Goal: Transaction & Acquisition: Book appointment/travel/reservation

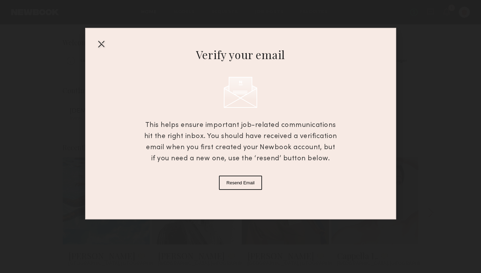
click at [101, 45] on div at bounding box center [101, 43] width 11 height 11
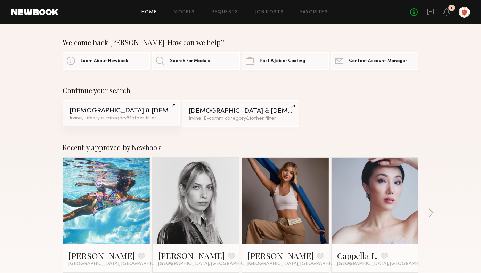
click at [144, 111] on div "[DEMOGRAPHIC_DATA] & [DEMOGRAPHIC_DATA] Models" at bounding box center [121, 110] width 103 height 7
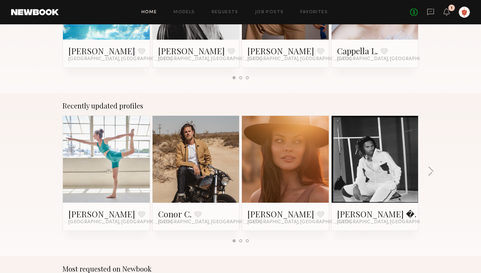
scroll to position [207, 0]
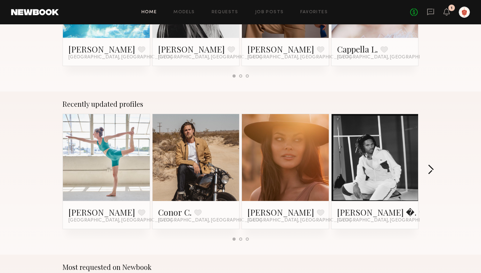
click at [428, 165] on button "button" at bounding box center [431, 170] width 7 height 11
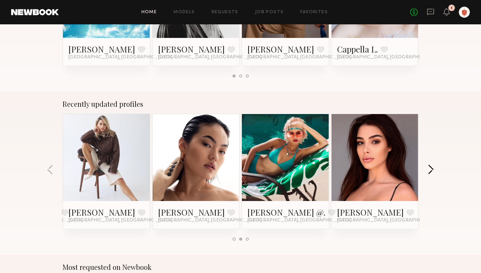
click at [428, 165] on button "button" at bounding box center [431, 170] width 7 height 11
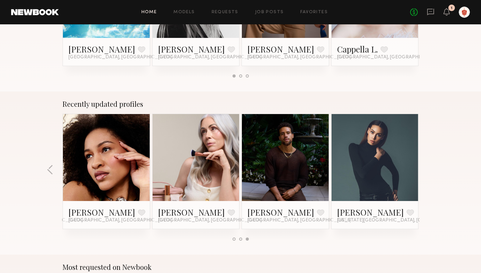
click at [428, 165] on div "Recently updated profiles [PERSON_NAME] Favorite [GEOGRAPHIC_DATA], [GEOGRAPHIC…" at bounding box center [240, 172] width 481 height 163
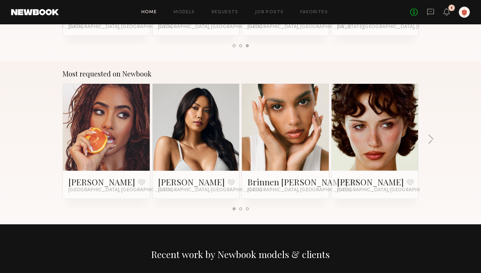
scroll to position [405, 0]
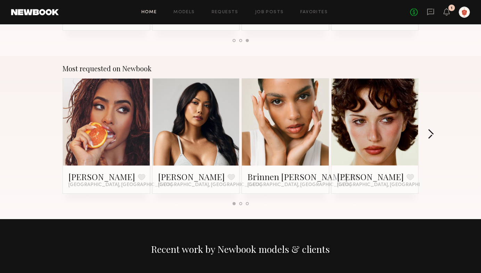
click at [432, 133] on button "button" at bounding box center [431, 134] width 7 height 11
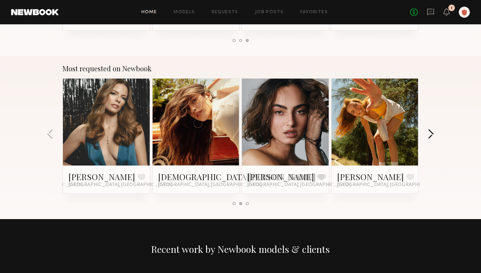
click at [432, 133] on button "button" at bounding box center [431, 134] width 7 height 11
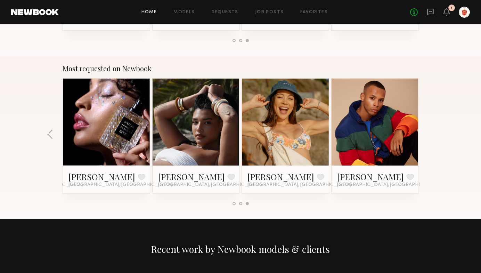
click at [46, 135] on div "Most requested on Newbook [PERSON_NAME] Favorite [GEOGRAPHIC_DATA], [GEOGRAPHIC…" at bounding box center [240, 137] width 481 height 163
click at [49, 135] on button "button" at bounding box center [50, 134] width 7 height 11
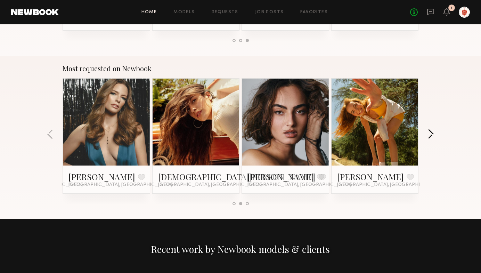
click at [431, 130] on button "button" at bounding box center [431, 134] width 7 height 11
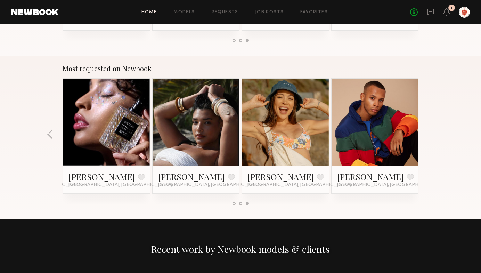
click at [431, 130] on div "Most requested on Newbook [PERSON_NAME] Favorite [GEOGRAPHIC_DATA], [GEOGRAPHIC…" at bounding box center [240, 137] width 481 height 163
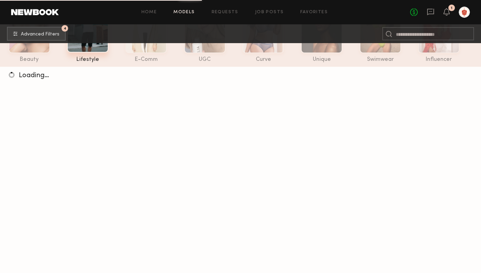
scroll to position [56, 0]
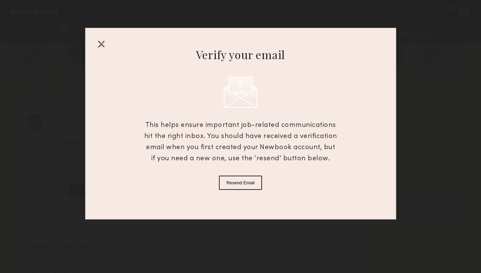
click at [22, 35] on div "Verify your email This helps ensure important job-related communications hit th…" at bounding box center [240, 109] width 481 height 219
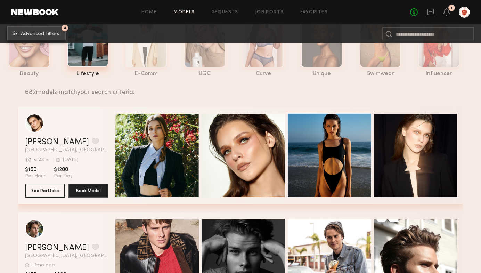
click at [22, 35] on span "Advanced Filters" at bounding box center [40, 34] width 39 height 5
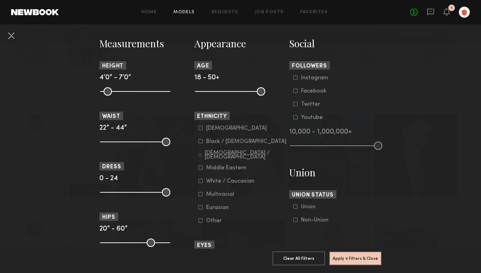
scroll to position [299, 0]
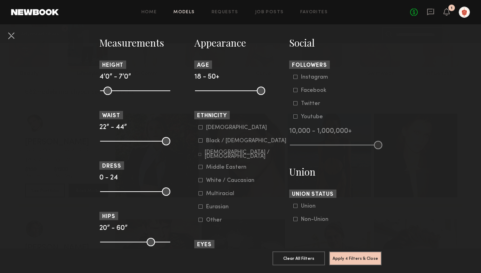
click at [203, 126] on common-framework-checkbox "Asian" at bounding box center [243, 128] width 88 height 6
click at [202, 128] on icon at bounding box center [201, 127] width 4 height 4
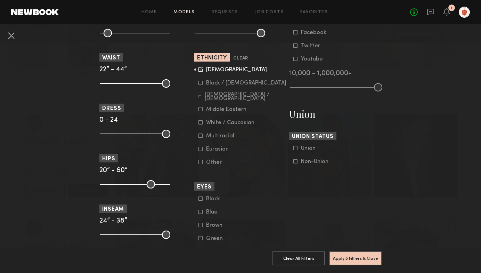
scroll to position [393, 0]
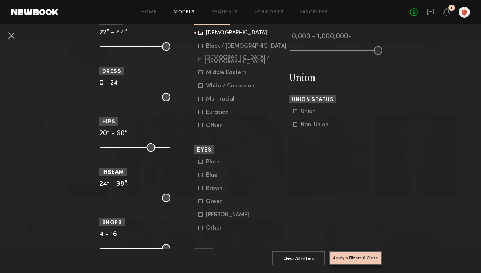
click at [351, 256] on button "Apply 5 Filters & Close" at bounding box center [355, 258] width 53 height 14
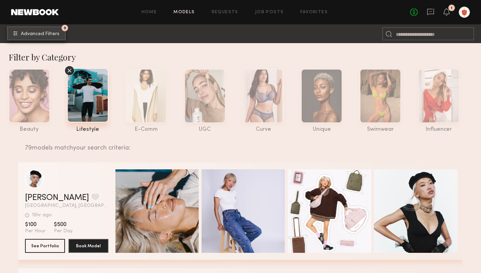
click at [34, 32] on span "Advanced Filters" at bounding box center [40, 34] width 39 height 5
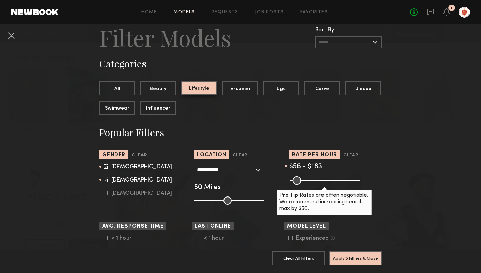
scroll to position [32, 0]
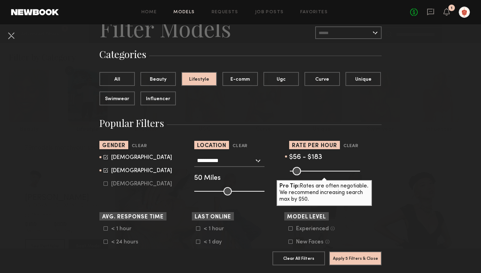
click at [123, 171] on div "Female" at bounding box center [141, 171] width 61 height 4
click at [112, 169] on div "Female" at bounding box center [141, 171] width 61 height 4
type input "*"
click at [353, 262] on button "Apply 5 Filters & Close" at bounding box center [355, 258] width 53 height 14
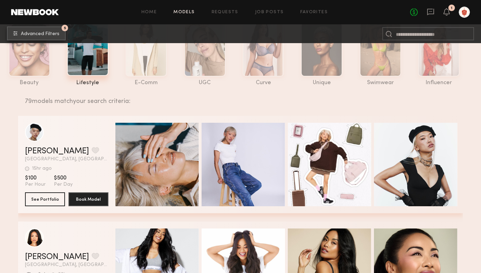
scroll to position [0, 0]
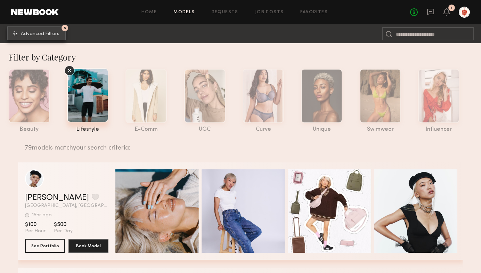
click at [54, 31] on button "5 Advanced Filters" at bounding box center [36, 33] width 59 height 14
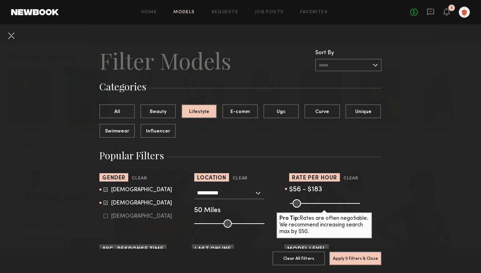
click at [334, 65] on input "text" at bounding box center [348, 65] width 66 height 13
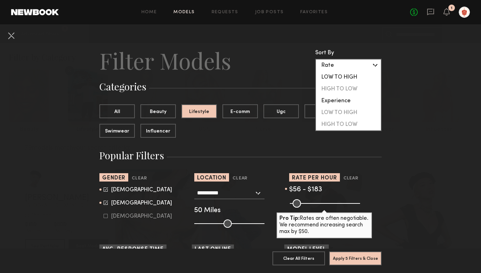
click at [336, 77] on div "LOW TO HIGH" at bounding box center [348, 77] width 65 height 12
type input "**********"
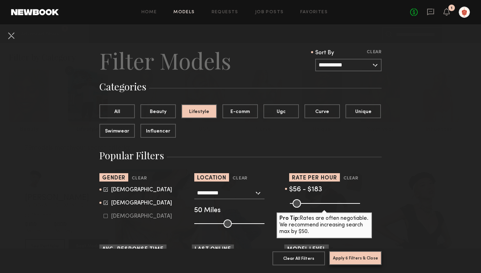
click at [358, 259] on button "Apply 6 Filters & Close" at bounding box center [355, 258] width 53 height 14
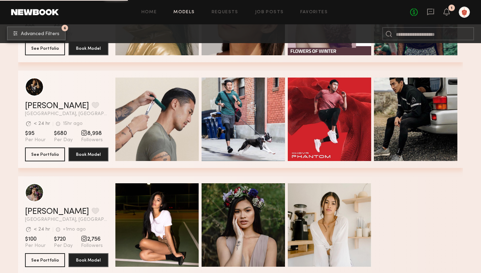
scroll to position [850, 0]
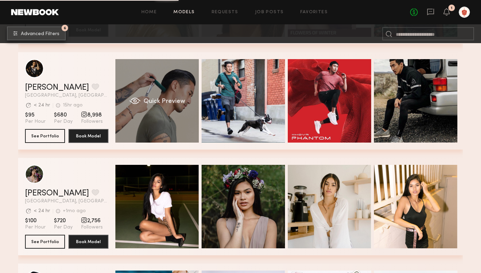
click at [169, 95] on div "Quick Preview" at bounding box center [156, 100] width 83 height 83
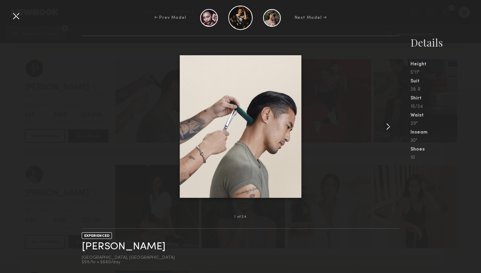
click at [387, 130] on common-icon at bounding box center [388, 126] width 11 height 11
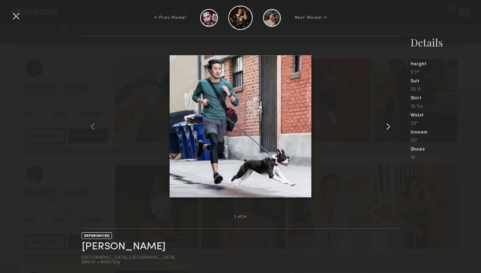
click at [387, 130] on common-icon at bounding box center [388, 126] width 11 height 11
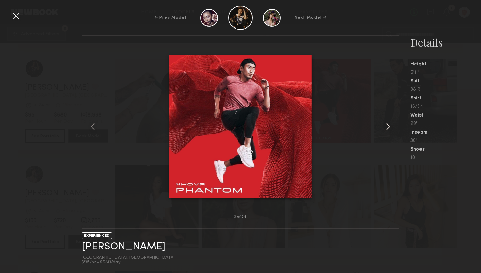
click at [387, 130] on common-icon at bounding box center [388, 126] width 11 height 11
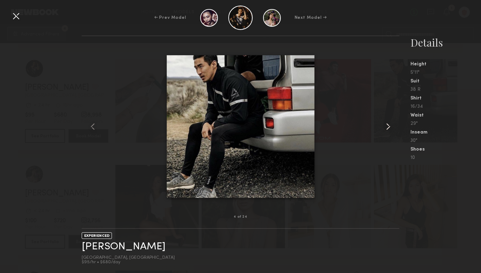
click at [387, 130] on common-icon at bounding box center [388, 126] width 11 height 11
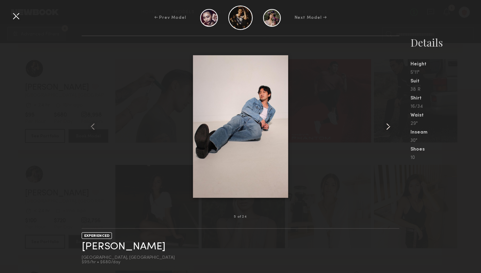
click at [387, 130] on common-icon at bounding box center [388, 126] width 11 height 11
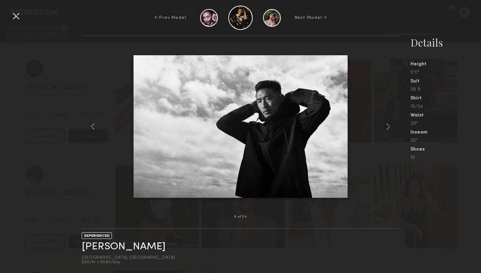
click at [15, 17] on div at bounding box center [15, 15] width 11 height 11
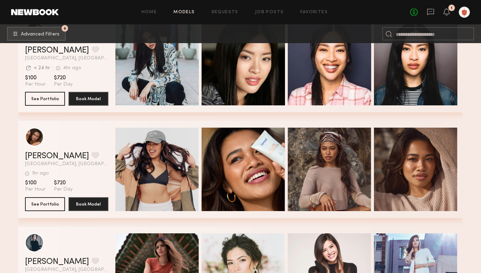
scroll to position [1207, 0]
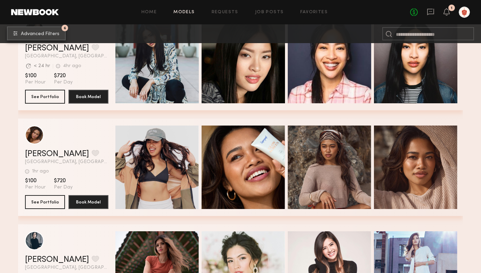
click at [59, 36] on button "6 Advanced Filters" at bounding box center [36, 33] width 59 height 14
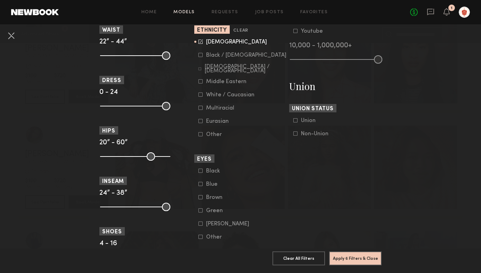
scroll to position [388, 0]
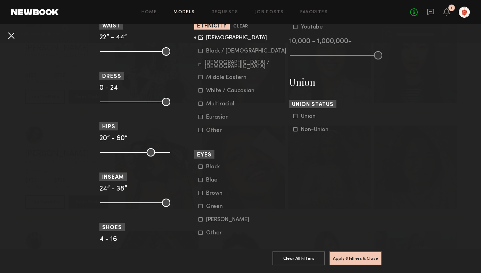
click at [13, 34] on button at bounding box center [11, 35] width 11 height 11
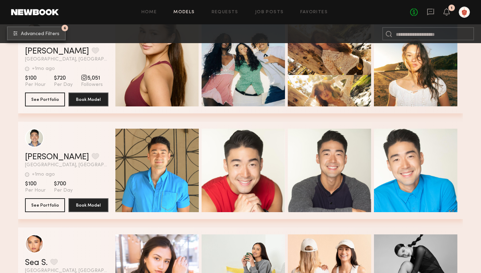
scroll to position [1843, 0]
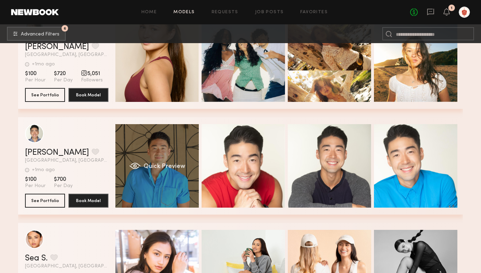
click at [158, 163] on span "Quick Preview" at bounding box center [165, 166] width 42 height 6
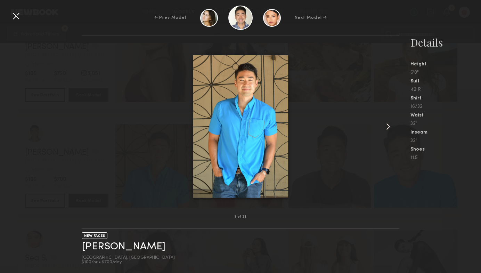
click at [389, 127] on common-icon at bounding box center [388, 126] width 11 height 11
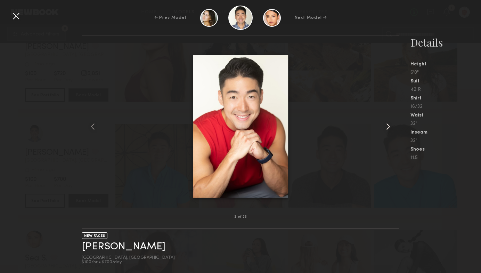
click at [389, 127] on common-icon at bounding box center [388, 126] width 11 height 11
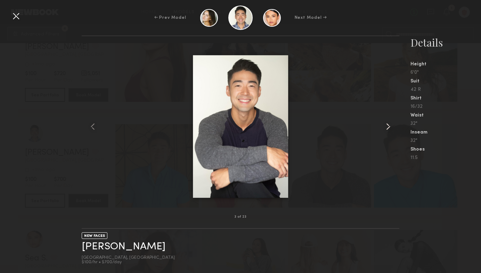
click at [389, 127] on common-icon at bounding box center [388, 126] width 11 height 11
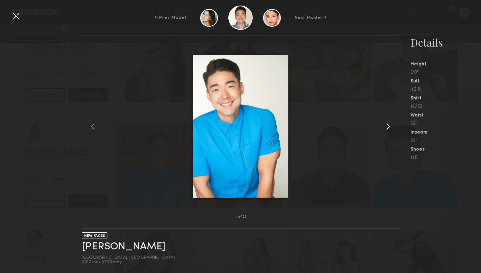
click at [389, 127] on common-icon at bounding box center [388, 126] width 11 height 11
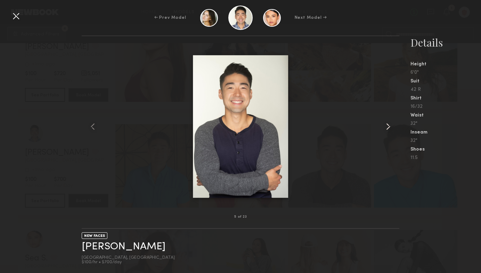
click at [389, 127] on common-icon at bounding box center [388, 126] width 11 height 11
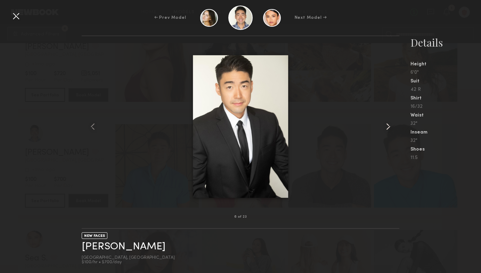
click at [389, 127] on common-icon at bounding box center [388, 126] width 11 height 11
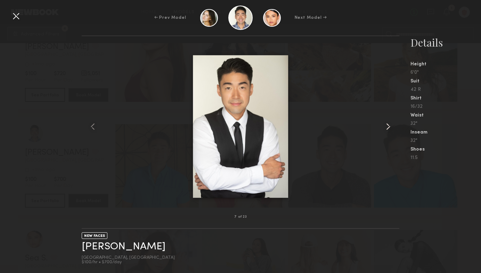
click at [389, 127] on common-icon at bounding box center [388, 126] width 11 height 11
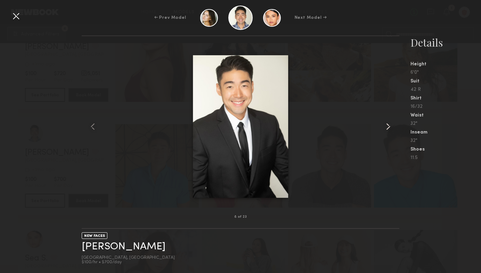
click at [389, 127] on common-icon at bounding box center [388, 126] width 11 height 11
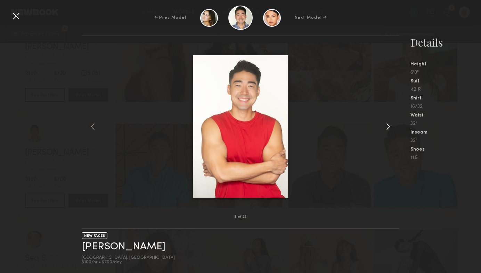
click at [389, 127] on common-icon at bounding box center [388, 126] width 11 height 11
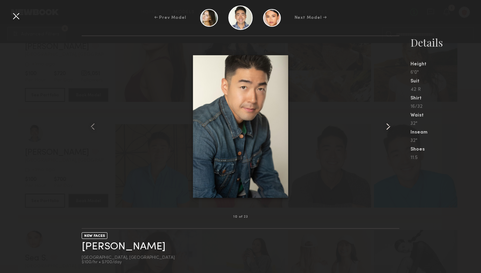
click at [389, 127] on common-icon at bounding box center [388, 126] width 11 height 11
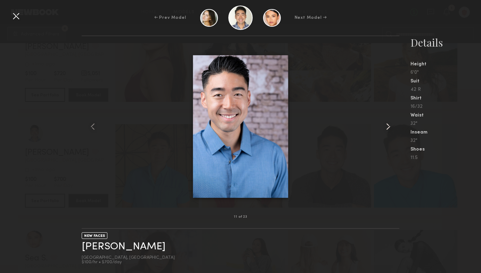
click at [389, 127] on common-icon at bounding box center [388, 126] width 11 height 11
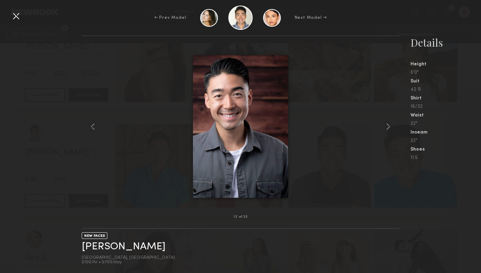
click at [15, 16] on div at bounding box center [15, 15] width 11 height 11
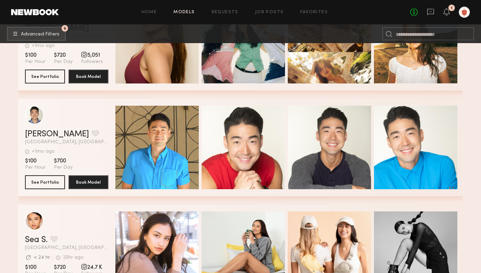
scroll to position [1862, 0]
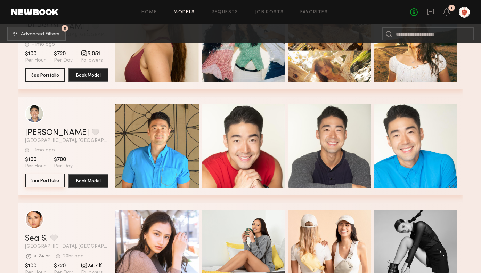
click at [50, 180] on button "See Portfolio" at bounding box center [45, 181] width 40 height 14
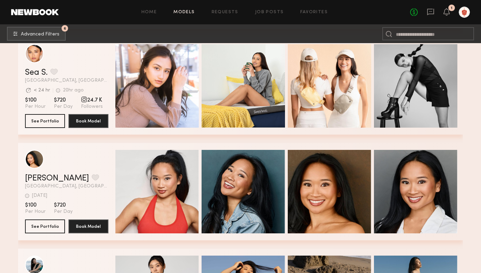
scroll to position [2029, 0]
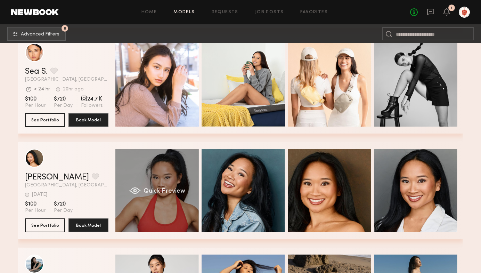
click at [176, 186] on div "Quick Preview" at bounding box center [156, 190] width 83 height 83
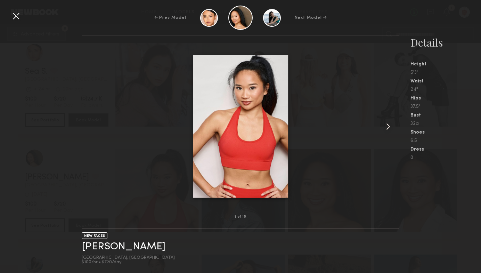
click at [390, 123] on common-icon at bounding box center [388, 126] width 11 height 11
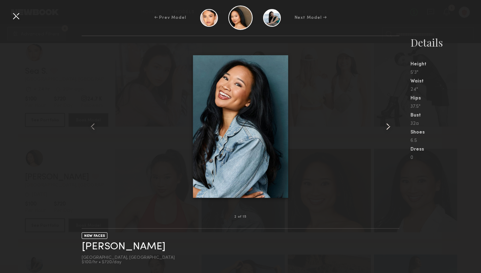
click at [390, 123] on common-icon at bounding box center [388, 126] width 11 height 11
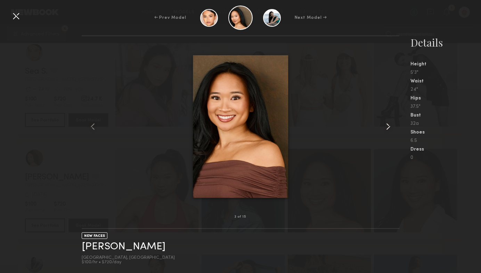
click at [390, 123] on common-icon at bounding box center [388, 126] width 11 height 11
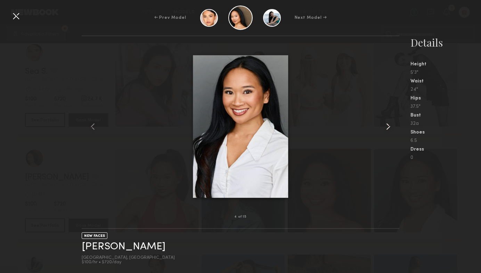
click at [390, 123] on common-icon at bounding box center [388, 126] width 11 height 11
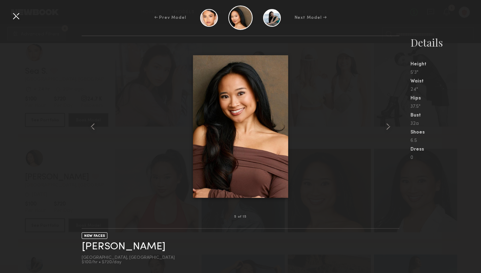
click at [16, 17] on div at bounding box center [15, 15] width 11 height 11
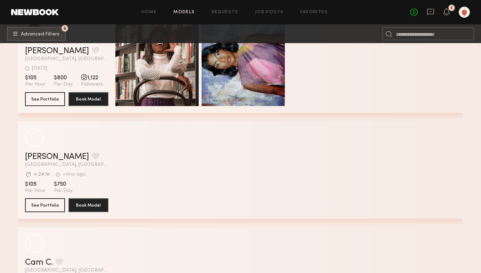
scroll to position [3322, 0]
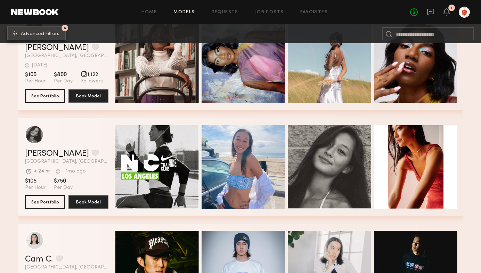
click at [33, 32] on span "Advanced Filters" at bounding box center [40, 34] width 39 height 5
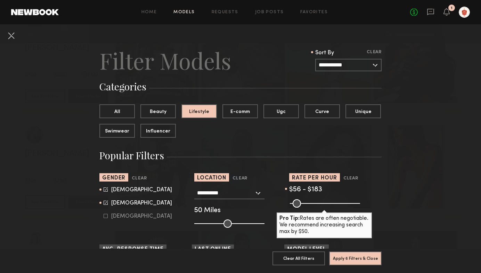
click at [114, 205] on div "Female" at bounding box center [141, 203] width 61 height 4
type input "*"
click at [355, 258] on button "Apply 6 Filters & Close" at bounding box center [355, 258] width 53 height 14
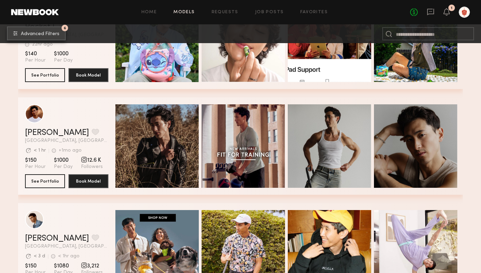
scroll to position [1443, 0]
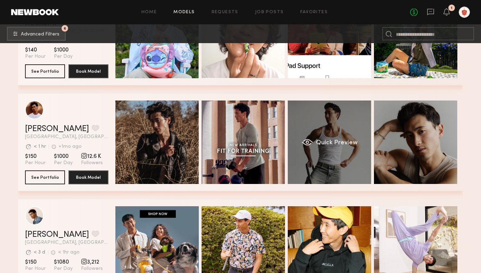
click at [337, 115] on div "Quick Preview" at bounding box center [329, 142] width 83 height 83
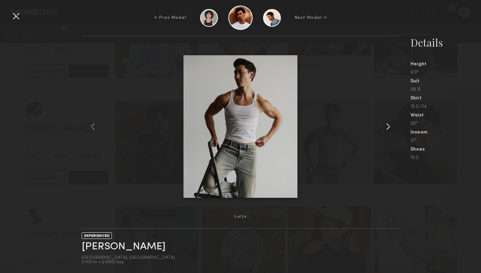
click at [390, 123] on common-icon at bounding box center [388, 126] width 11 height 11
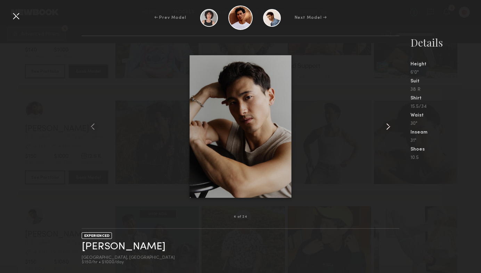
click at [390, 123] on common-icon at bounding box center [388, 126] width 11 height 11
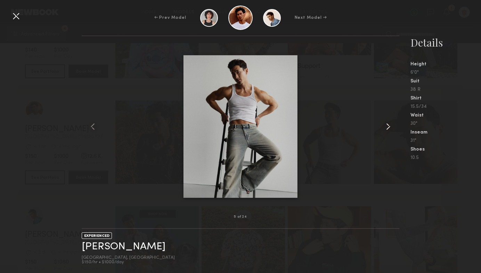
click at [390, 123] on common-icon at bounding box center [388, 126] width 11 height 11
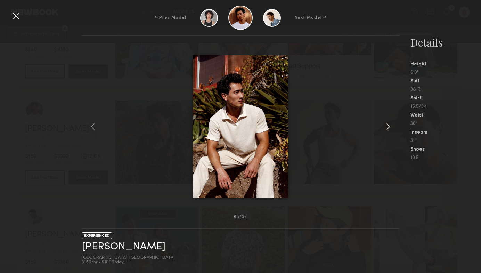
click at [390, 123] on common-icon at bounding box center [388, 126] width 11 height 11
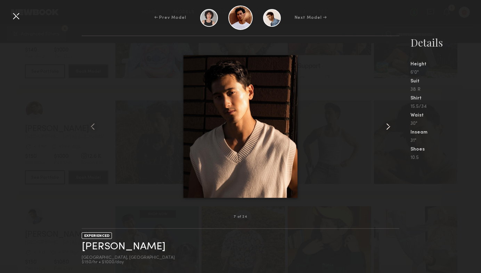
click at [390, 123] on common-icon at bounding box center [388, 126] width 11 height 11
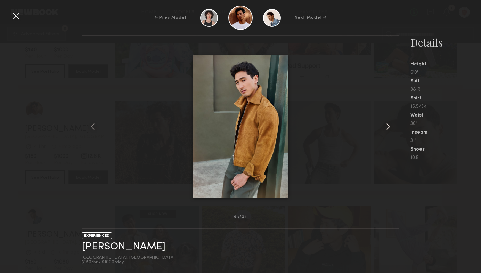
click at [390, 123] on common-icon at bounding box center [388, 126] width 11 height 11
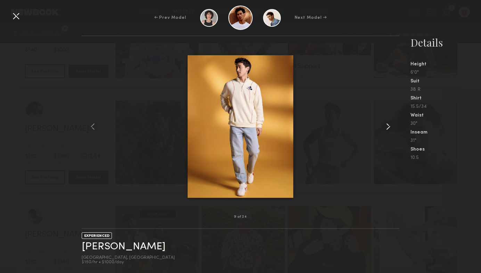
click at [390, 123] on common-icon at bounding box center [388, 126] width 11 height 11
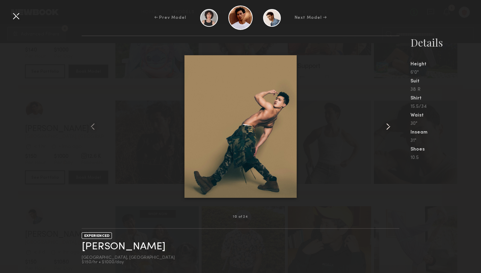
click at [390, 123] on common-icon at bounding box center [388, 126] width 11 height 11
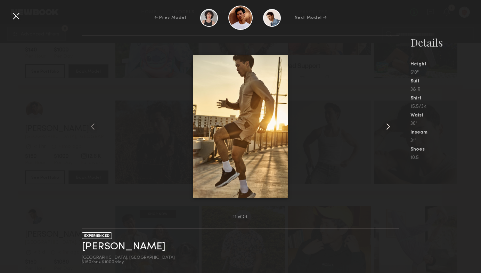
click at [390, 123] on common-icon at bounding box center [388, 126] width 11 height 11
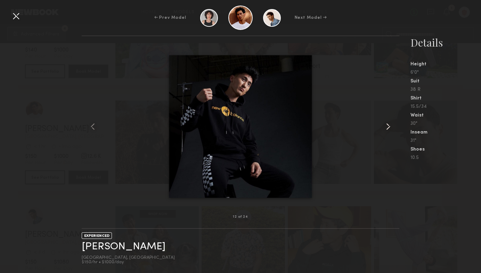
click at [390, 123] on common-icon at bounding box center [388, 126] width 11 height 11
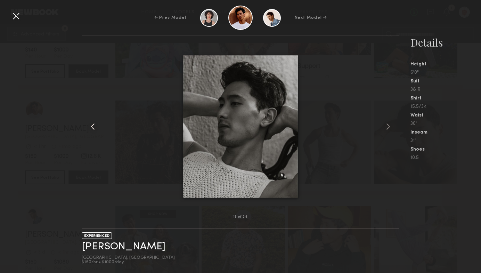
click at [90, 127] on common-icon at bounding box center [92, 126] width 11 height 11
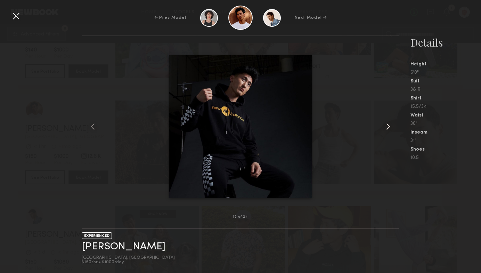
click at [386, 127] on common-icon at bounding box center [388, 126] width 11 height 11
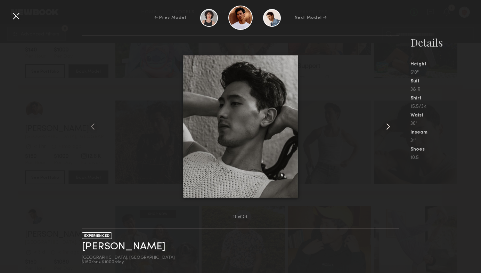
click at [386, 127] on common-icon at bounding box center [388, 126] width 11 height 11
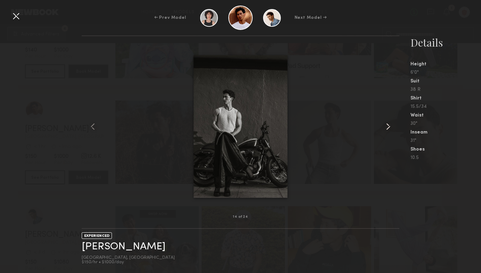
click at [386, 127] on common-icon at bounding box center [388, 126] width 11 height 11
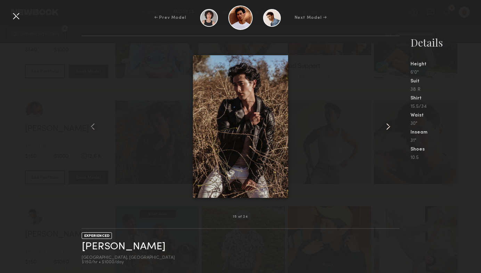
click at [386, 127] on common-icon at bounding box center [388, 126] width 11 height 11
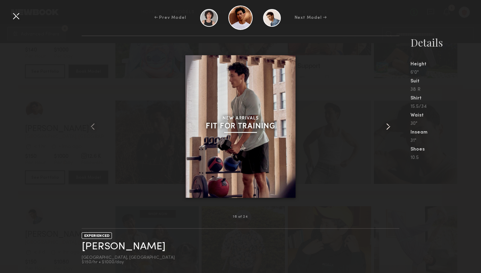
click at [386, 127] on common-icon at bounding box center [388, 126] width 11 height 11
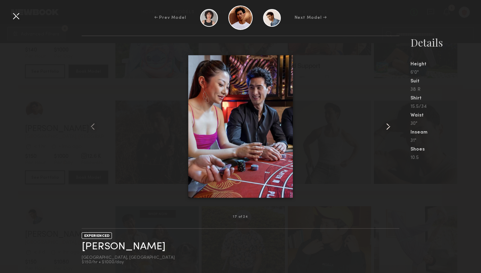
click at [386, 127] on common-icon at bounding box center [388, 126] width 11 height 11
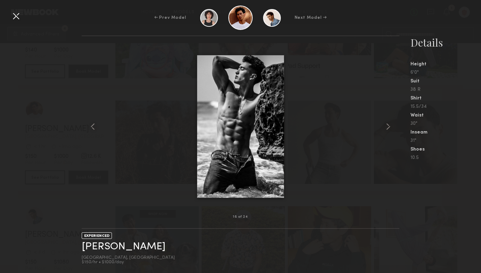
click at [11, 13] on div at bounding box center [15, 15] width 11 height 11
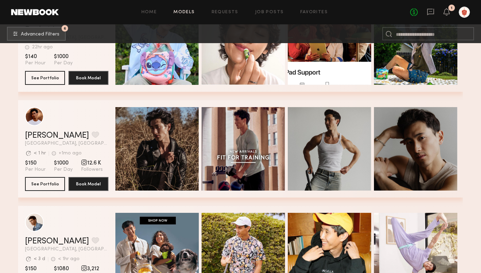
scroll to position [1420, 0]
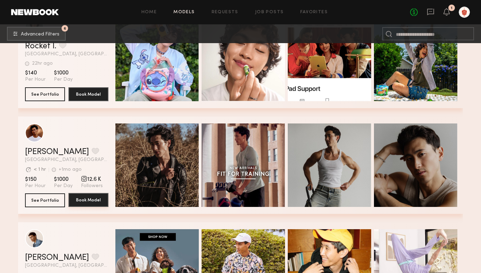
click at [86, 200] on button "Book Model" at bounding box center [89, 200] width 40 height 14
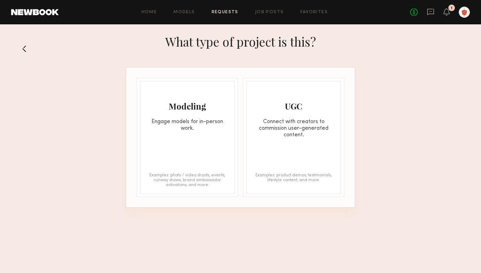
click at [182, 124] on div "Engage models for in-person work." at bounding box center [188, 125] width 94 height 13
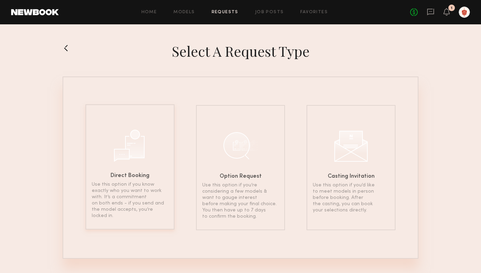
click at [131, 173] on div "Direct Booking Use this option if you know exactly who you want to work with. I…" at bounding box center [130, 166] width 89 height 125
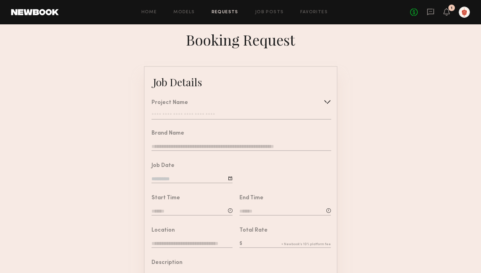
click at [203, 117] on input "text" at bounding box center [241, 116] width 179 height 7
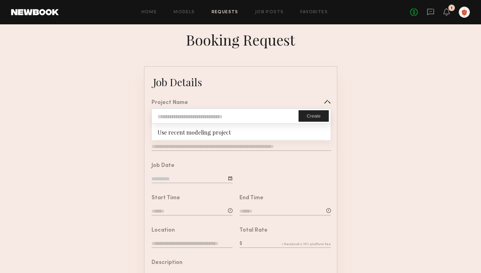
click at [203, 114] on input "text" at bounding box center [225, 116] width 147 height 14
type input "**********"
